Goal: Task Accomplishment & Management: Complete application form

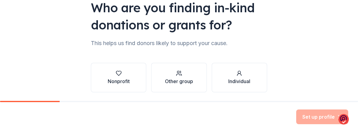
scroll to position [85, 0]
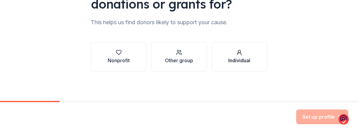
click at [236, 57] on div "Individual" at bounding box center [239, 60] width 22 height 7
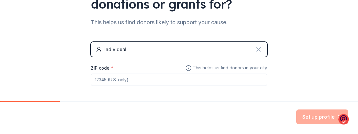
click at [258, 50] on icon at bounding box center [258, 49] width 7 height 7
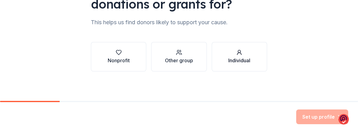
click at [244, 58] on div "Individual" at bounding box center [239, 60] width 22 height 7
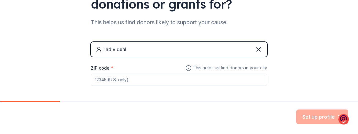
click at [104, 50] on div "Individual" at bounding box center [115, 49] width 22 height 7
click at [95, 80] on input "ZIP code *" at bounding box center [179, 79] width 176 height 12
type input "54026"
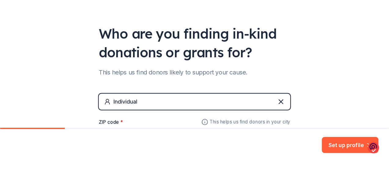
scroll to position [112, 0]
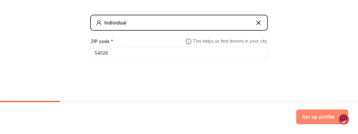
click at [314, 117] on button "Set up profile" at bounding box center [322, 116] width 52 height 15
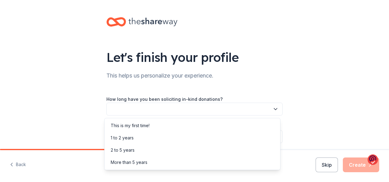
click at [275, 108] on icon "button" at bounding box center [275, 109] width 3 height 2
click at [136, 124] on div "This is my first time!" at bounding box center [130, 125] width 39 height 7
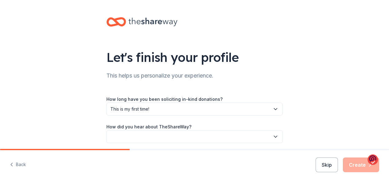
click at [273, 133] on icon "button" at bounding box center [276, 136] width 6 height 6
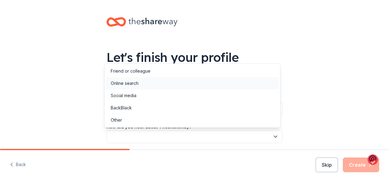
click at [118, 85] on div "Online search" at bounding box center [125, 83] width 28 height 7
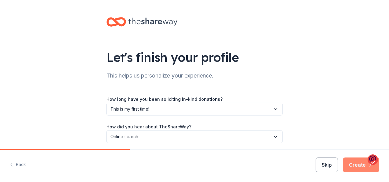
click at [353, 133] on button "Create" at bounding box center [361, 164] width 36 height 15
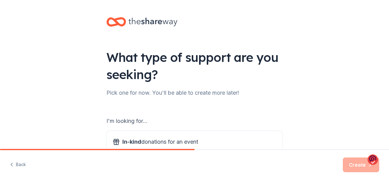
scroll to position [61, 0]
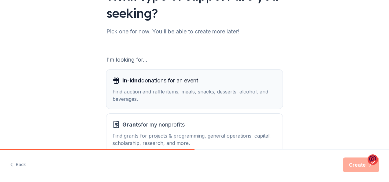
click at [141, 79] on span "In-kind donations for an event" at bounding box center [160, 81] width 76 height 10
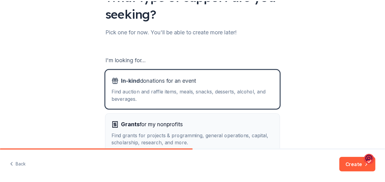
scroll to position [98, 0]
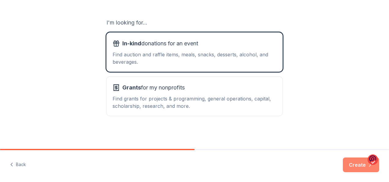
click at [354, 133] on button "Create" at bounding box center [361, 164] width 36 height 15
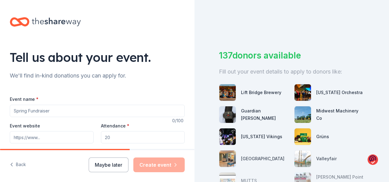
click at [17, 109] on input "Event name *" at bounding box center [97, 111] width 175 height 12
type input "cancer benefit for dawn kulp"
click at [45, 133] on input "Event website" at bounding box center [52, 137] width 84 height 12
click at [115, 133] on input "Attendance *" at bounding box center [143, 137] width 84 height 12
type input "100"
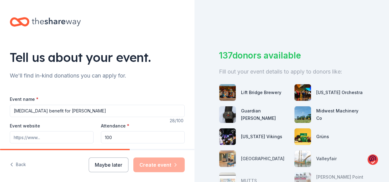
click at [66, 133] on div "Back Maybe later Create event" at bounding box center [97, 166] width 195 height 32
click at [11, 133] on input "Event website" at bounding box center [52, 137] width 84 height 12
click at [70, 133] on div "Back Maybe later Create event" at bounding box center [97, 166] width 195 height 32
click at [13, 133] on input "facebook" at bounding box center [52, 137] width 84 height 12
type input "k"
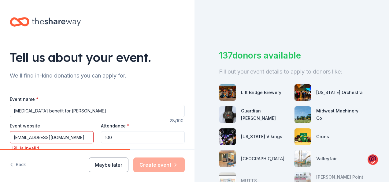
type input "MKULP1978@gmail.com"
click at [105, 133] on button "Maybe later" at bounding box center [109, 164] width 40 height 15
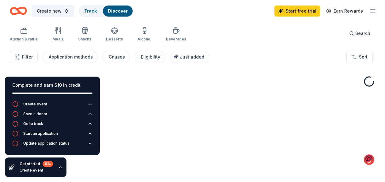
click at [194, 42] on div "Auction & raffle Meals Snacks Desserts Alcohol Beverages Search" at bounding box center [192, 33] width 365 height 23
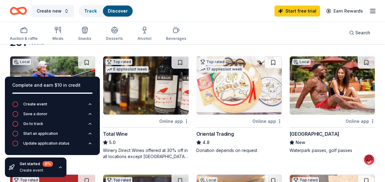
scroll to position [61, 0]
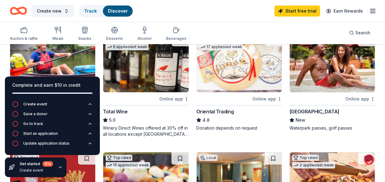
click at [92, 105] on icon "button" at bounding box center [90, 104] width 5 height 5
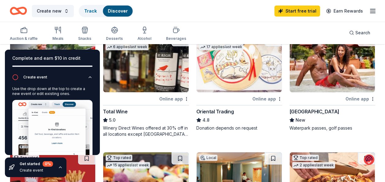
click at [153, 118] on div "5.0" at bounding box center [146, 119] width 86 height 7
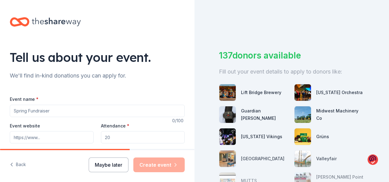
click at [115, 133] on button "Maybe later" at bounding box center [109, 164] width 40 height 15
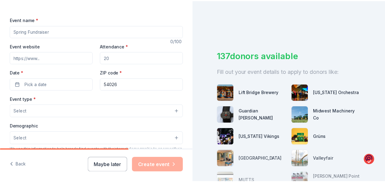
scroll to position [143, 0]
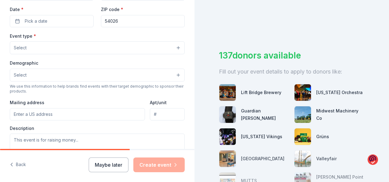
click at [30, 47] on button "Select" at bounding box center [97, 47] width 175 height 13
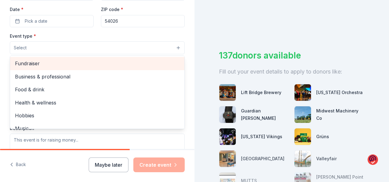
click at [32, 63] on span "Fundraiser" at bounding box center [97, 63] width 165 height 8
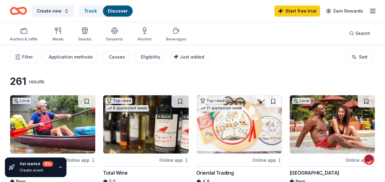
scroll to position [61, 0]
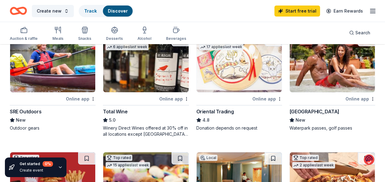
click at [306, 112] on div "Chula Vista Resort" at bounding box center [314, 111] width 50 height 7
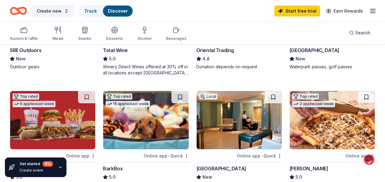
scroll to position [184, 0]
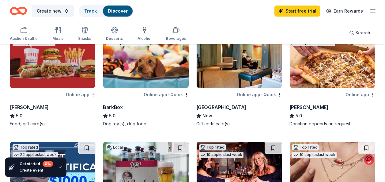
click at [20, 106] on div "Portillo's" at bounding box center [29, 106] width 39 height 7
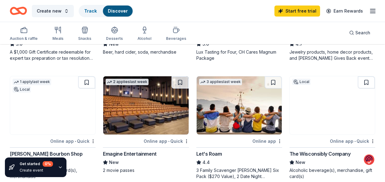
scroll to position [429, 0]
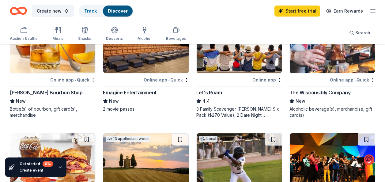
click at [130, 89] on div "Emagine Entertainment" at bounding box center [130, 92] width 54 height 7
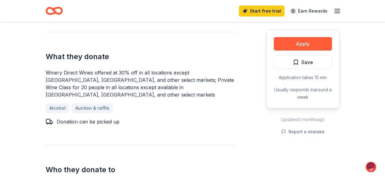
scroll to position [306, 0]
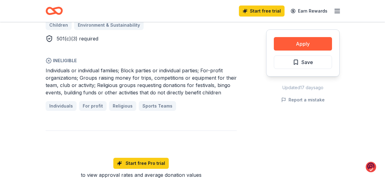
scroll to position [367, 0]
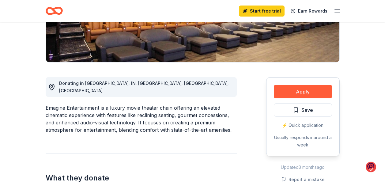
scroll to position [122, 0]
